Goal: Use online tool/utility: Utilize a website feature to perform a specific function

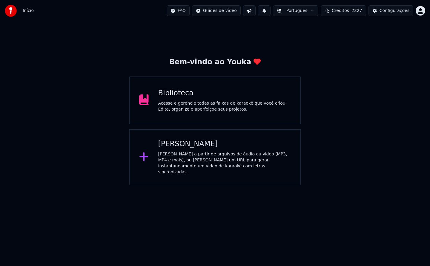
click at [205, 101] on div "Acesse e gerencie todas as faixas de karaokê que você criou. Edite, organize e …" at bounding box center [224, 106] width 133 height 12
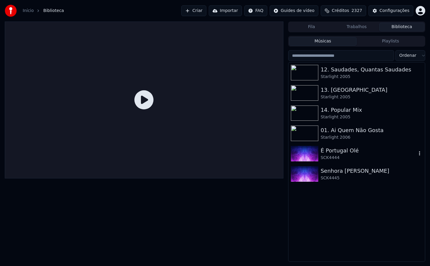
click at [303, 152] on img at bounding box center [304, 154] width 27 height 16
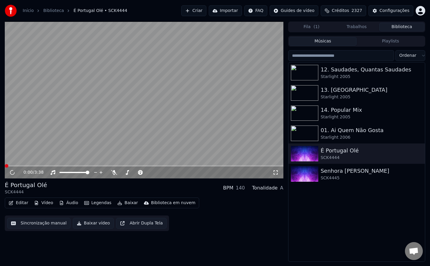
scroll to position [835, 0]
click at [12, 172] on icon at bounding box center [17, 172] width 14 height 5
click at [33, 221] on button "Sincronização manual" at bounding box center [38, 223] width 63 height 11
